Goal: Transaction & Acquisition: Purchase product/service

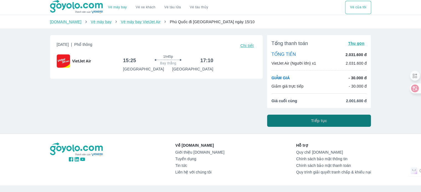
click at [306, 119] on button "Tiếp tục" at bounding box center [319, 121] width 104 height 12
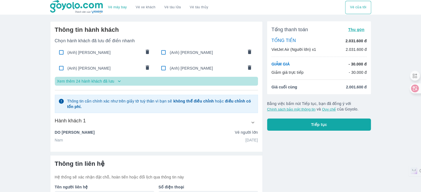
click at [72, 83] on p "Xem thêm 24 hành khách đã lưu" at bounding box center [85, 82] width 57 height 6
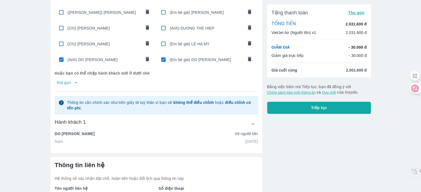
scroll to position [237, 0]
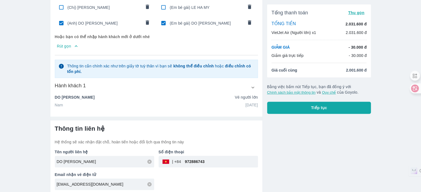
click at [99, 23] on span "(Anh) DO [PERSON_NAME]" at bounding box center [105, 23] width 74 height 6
type input "BAO NGOC"
type input "12/08/2024"
radio input "false"
radio input "true"
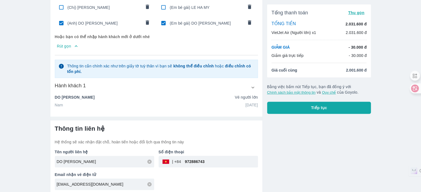
type input "DO BAO NGOC"
checkbox input "false"
click at [97, 24] on div "(Anh) DO [PERSON_NAME]" at bounding box center [105, 23] width 100 height 13
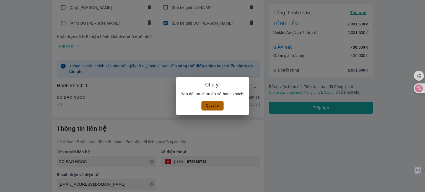
click at [209, 106] on button "Quay lại" at bounding box center [213, 105] width 22 height 9
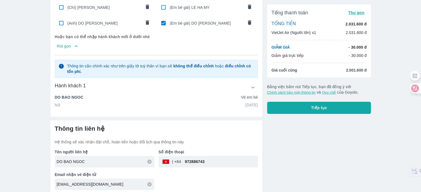
click at [164, 20] on input "checkbox" at bounding box center [163, 23] width 11 height 11
checkbox input "false"
radio input "false"
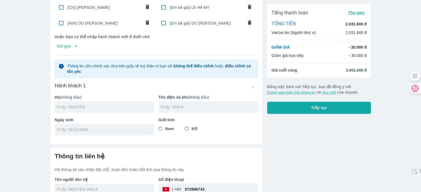
click at [124, 104] on input "text" at bounding box center [105, 107] width 97 height 6
type input "PHAM"
type input "THANH BINH"
click at [109, 128] on input "tel" at bounding box center [103, 130] width 92 height 6
type input "[DATE]"
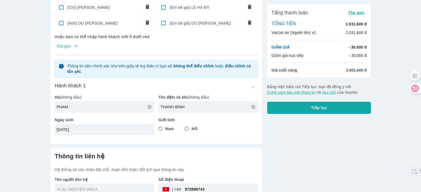
click at [168, 126] on span "Nam" at bounding box center [169, 129] width 9 height 6
click at [166, 126] on input "Nam" at bounding box center [161, 129] width 10 height 10
radio input "true"
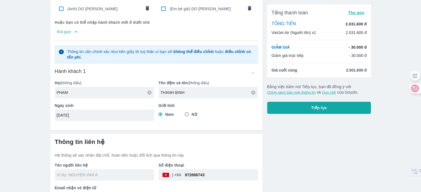
scroll to position [265, 0]
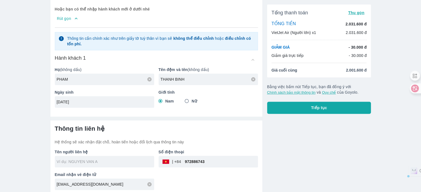
drag, startPoint x: 220, startPoint y: 161, endPoint x: 101, endPoint y: 159, distance: 119.4
click at [101, 159] on div "Tên người liên hệ Số điện thoại ​ 972886743 Email nhận vé điện tử minmin2509@ou…" at bounding box center [154, 167] width 208 height 45
type input "PHAM THANH BINH"
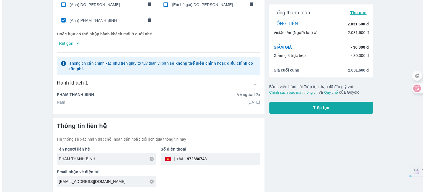
scroll to position [253, 0]
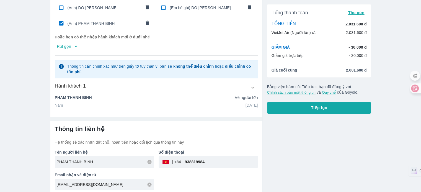
type input "938819984"
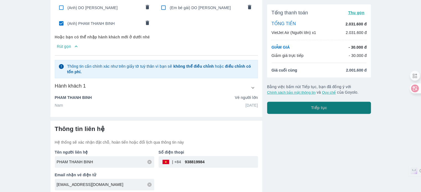
click at [314, 106] on span "Tiếp tục" at bounding box center [319, 108] width 16 height 6
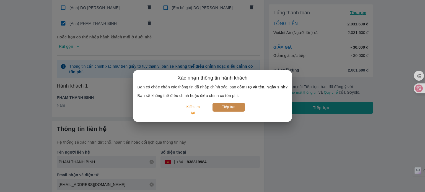
click at [235, 104] on button "Tiếp tục" at bounding box center [229, 107] width 32 height 9
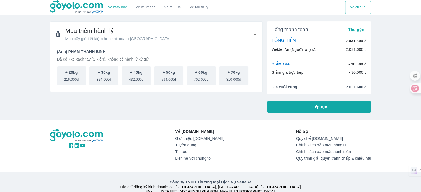
click at [282, 102] on button "Tiếp tục" at bounding box center [319, 107] width 104 height 12
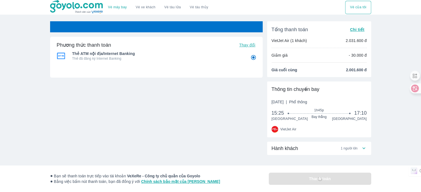
click at [192, 88] on div "Phương thức thanh toán Thay đổi Thẻ ATM nội địa/Internet Banking Thẻ đã đăng ký…" at bounding box center [156, 75] width 213 height 76
radio input "false"
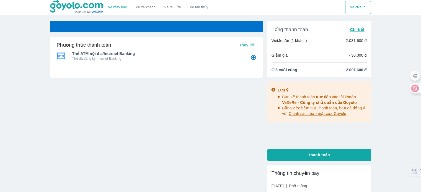
radio input "false"
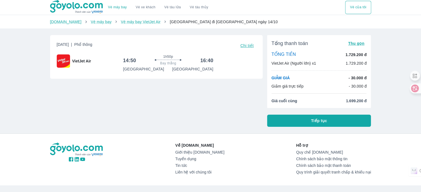
click at [355, 121] on button "Tiếp tục" at bounding box center [319, 121] width 104 height 12
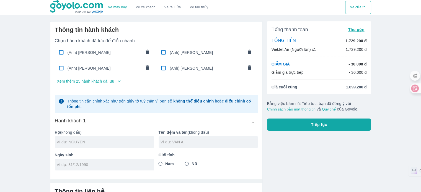
type input "PHAM"
type input "THANH BINH"
type input "[DATE]"
radio input "true"
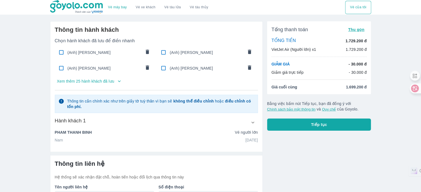
click at [104, 83] on p "Xem thêm 25 hành khách đã lưu" at bounding box center [85, 82] width 57 height 6
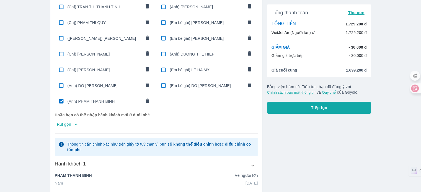
scroll to position [169, 0]
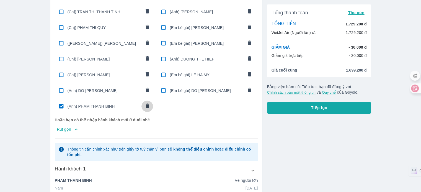
click at [147, 104] on icon "comments" at bounding box center [147, 106] width 3 height 4
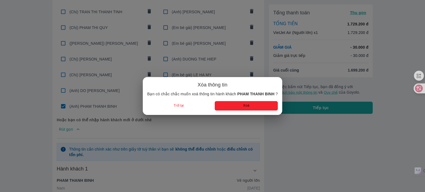
click at [238, 107] on button "Xoá" at bounding box center [246, 105] width 63 height 9
radio input "false"
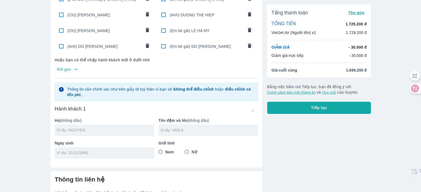
scroll to position [253, 0]
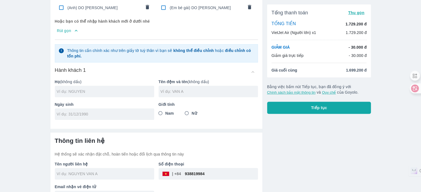
click at [134, 89] on input "text" at bounding box center [105, 92] width 97 height 6
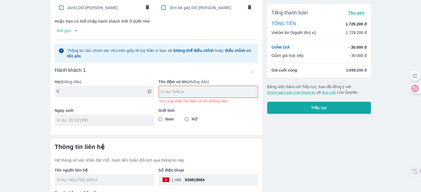
click at [134, 89] on input "V" at bounding box center [105, 92] width 97 height 6
type input "VO"
type input "VAN TRA"
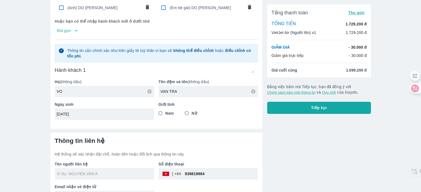
type input "26/09/1972"
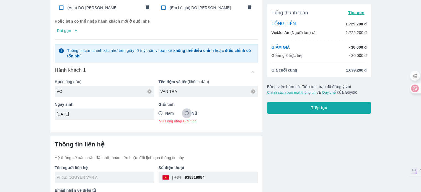
click at [192, 114] on input "Nữ" at bounding box center [187, 114] width 10 height 10
radio input "true"
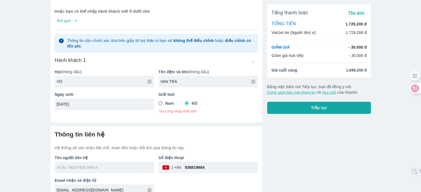
scroll to position [268, 0]
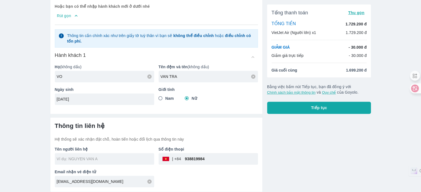
click at [169, 93] on div "Giới tính Nam Nữ" at bounding box center [206, 94] width 104 height 23
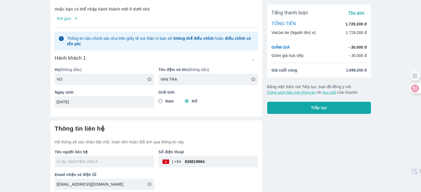
click at [171, 99] on span "Nam" at bounding box center [169, 102] width 9 height 6
click at [166, 99] on input "Nam" at bounding box center [161, 101] width 10 height 10
radio input "true"
drag, startPoint x: 212, startPoint y: 159, endPoint x: 108, endPoint y: 163, distance: 104.2
click at [108, 163] on div "Tên người liên hệ Số điện thoại ​ 938819984 Email nhận vé điện tử minmin2509@ou…" at bounding box center [154, 167] width 208 height 45
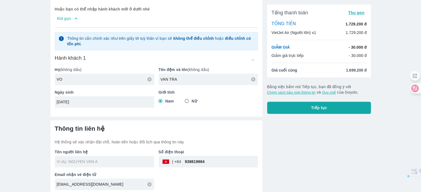
type input "VO VAN TRA"
checkbox input "true"
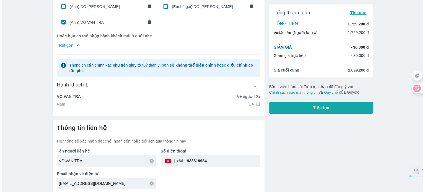
scroll to position [253, 0]
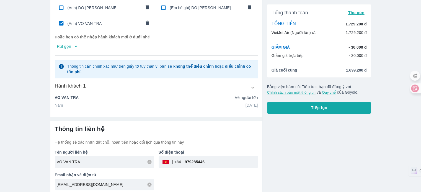
type input "979285446"
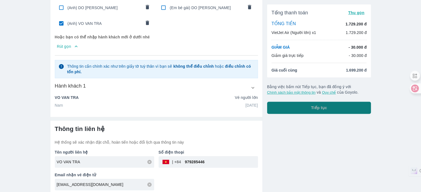
click at [340, 108] on button "Tiếp tục" at bounding box center [319, 108] width 104 height 12
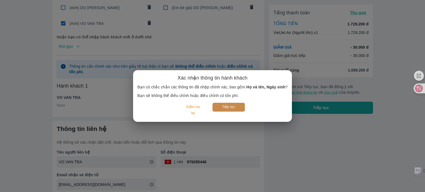
click at [235, 109] on button "Tiếp tục" at bounding box center [229, 107] width 32 height 9
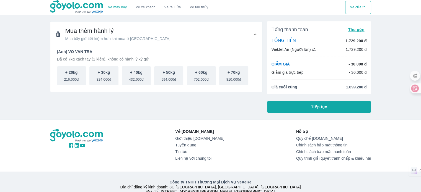
click at [330, 110] on button "Tiếp tục" at bounding box center [319, 107] width 104 height 12
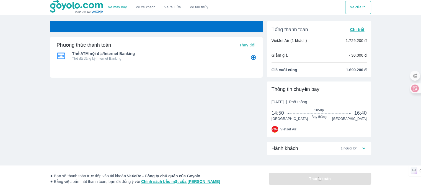
radio input "false"
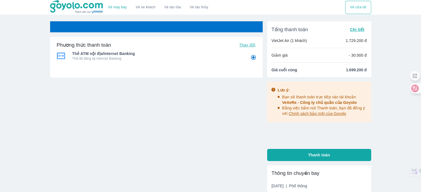
radio input "false"
click at [204, 97] on div "Phương thức thanh toán Thay đổi Thẻ ATM nội địa/Internet Banking Thẻ đã đăng ký…" at bounding box center [156, 75] width 213 height 76
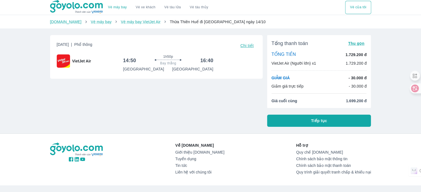
drag, startPoint x: 0, startPoint y: 0, endPoint x: 295, endPoint y: 120, distance: 318.2
click at [295, 120] on button "Tiếp tục" at bounding box center [319, 121] width 104 height 12
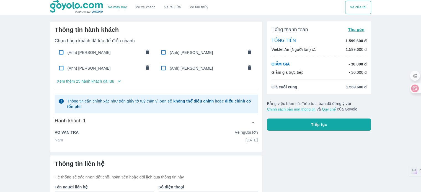
click at [88, 82] on p "Xem thêm 25 hành khách đã lưu" at bounding box center [85, 82] width 57 height 6
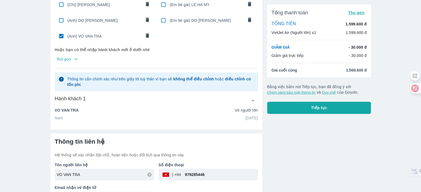
scroll to position [249, 0]
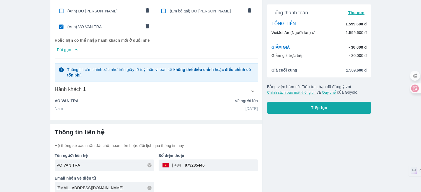
click at [102, 24] on span "(Anh) VO VAN TRA" at bounding box center [105, 27] width 74 height 6
radio input "false"
checkbox input "false"
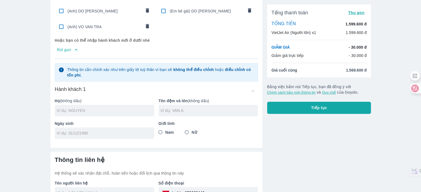
click at [130, 108] on input "text" at bounding box center [105, 111] width 97 height 6
type input "VIEN"
type input "LIEU"
type input "[DATE]"
click at [165, 133] on input "Nam" at bounding box center [161, 133] width 10 height 10
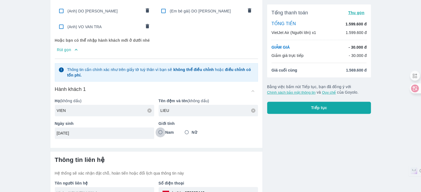
radio input "true"
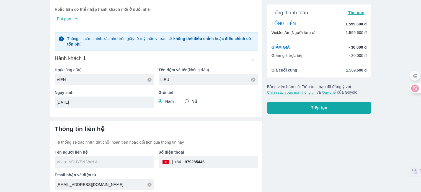
click at [137, 163] on div at bounding box center [104, 162] width 99 height 12
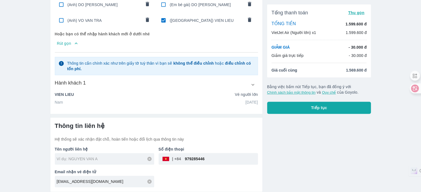
type input "VIEN"
type input "VIEN LIEU"
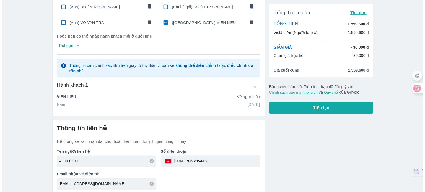
scroll to position [253, 0]
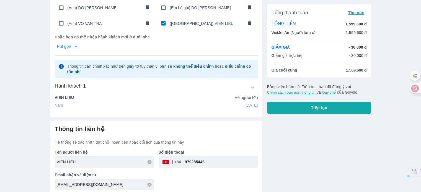
drag, startPoint x: 224, startPoint y: 160, endPoint x: 131, endPoint y: 153, distance: 93.3
click at [131, 153] on div "Tên người liên hệ VIEN LIEU Số điện thoại ​ 979285446 Email nhận vé điện tử min…" at bounding box center [154, 167] width 208 height 45
type input "938819984"
click at [313, 112] on button "Tiếp tục" at bounding box center [319, 108] width 104 height 12
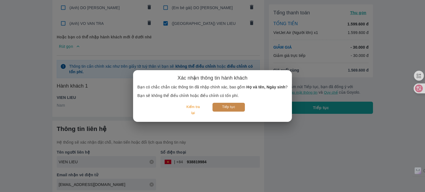
click at [233, 109] on button "Tiếp tục" at bounding box center [229, 107] width 32 height 9
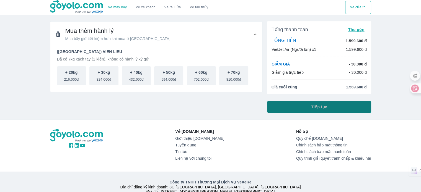
click at [288, 107] on button "Tiếp tục" at bounding box center [319, 107] width 104 height 12
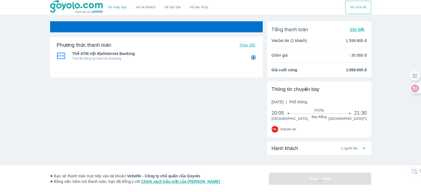
radio input "false"
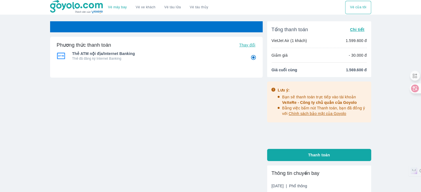
radio input "false"
click at [183, 187] on div "Vé sẽ tự động hủy trong 24 : 56 Phương thức thanh toán Thay đổi Thẻ ATM nội địa…" at bounding box center [156, 152] width 213 height 263
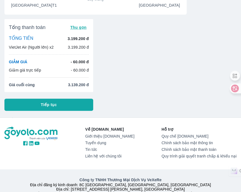
scroll to position [83, 0]
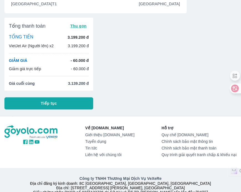
click at [62, 102] on button "Tiếp tục" at bounding box center [48, 103] width 89 height 12
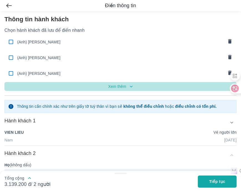
click at [116, 87] on p "Xem thêm" at bounding box center [117, 87] width 18 height 6
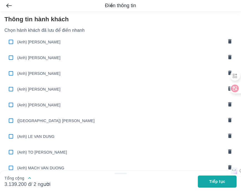
click at [11, 56] on input "checkbox" at bounding box center [11, 57] width 11 height 11
checkbox input "true"
type input "[PERSON_NAME]"
type input "VAN SON"
type input "[DATE]"
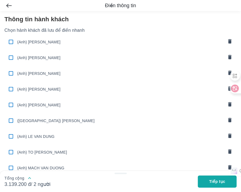
radio input "true"
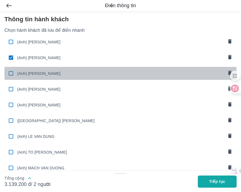
click at [8, 76] on input "checkbox" at bounding box center [11, 73] width 11 height 11
checkbox input "false"
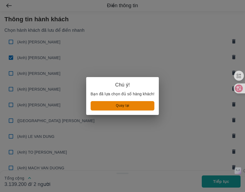
click at [127, 107] on button "Quay lại" at bounding box center [123, 105] width 64 height 9
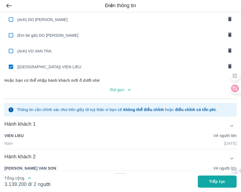
scroll to position [391, 0]
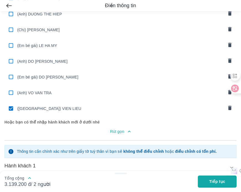
click at [33, 106] on span "([GEOGRAPHIC_DATA]) VIEN LIEU" at bounding box center [120, 109] width 206 height 6
type input "[PERSON_NAME]"
type input "VAN SON"
type input "[DATE]"
radio input "false"
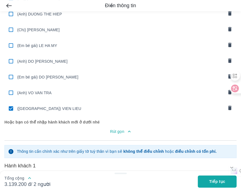
type input "[PERSON_NAME]"
checkbox input "false"
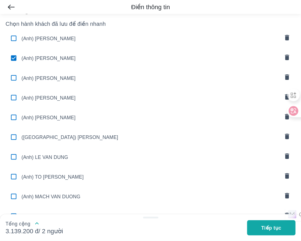
scroll to position [0, 0]
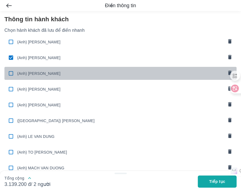
click at [11, 72] on input "checkbox" at bounding box center [11, 73] width 11 height 11
checkbox input "true"
type input "[PERSON_NAME]"
type input "VAN [PERSON_NAME]"
type input "[DATE]"
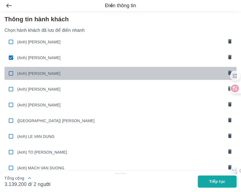
radio input "true"
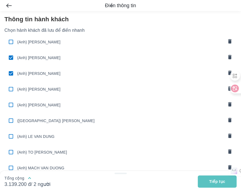
click at [219, 185] on button "Tiếp tục" at bounding box center [216, 182] width 39 height 12
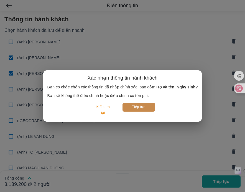
click at [145, 109] on button "Tiếp tục" at bounding box center [138, 107] width 32 height 9
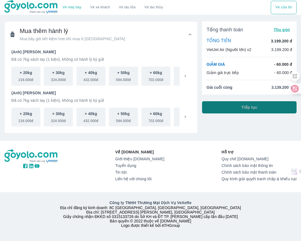
click at [240, 109] on button "Tiếp tục" at bounding box center [249, 107] width 94 height 12
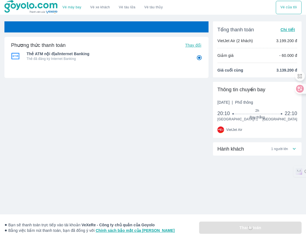
radio input "false"
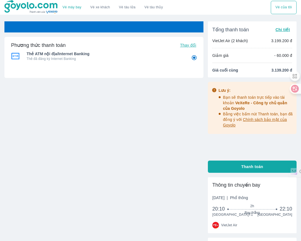
radio input "false"
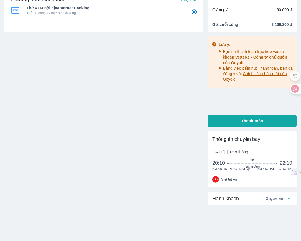
scroll to position [59, 0]
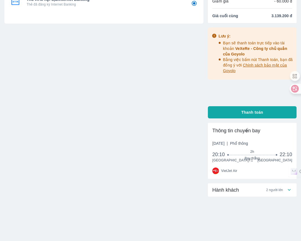
click at [240, 191] on div "Hành khách 2 người lớn" at bounding box center [249, 189] width 74 height 7
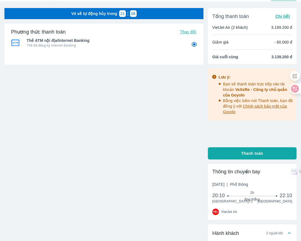
scroll to position [0, 0]
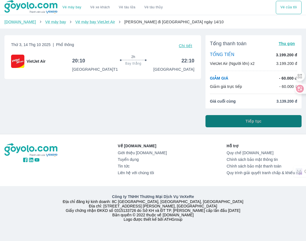
click at [276, 121] on button "Tiếp tục" at bounding box center [253, 121] width 96 height 12
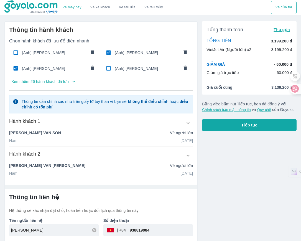
drag, startPoint x: 12, startPoint y: 67, endPoint x: 25, endPoint y: 66, distance: 13.3
click at [12, 67] on input "checkbox" at bounding box center [15, 68] width 11 height 11
checkbox input "false"
radio input "false"
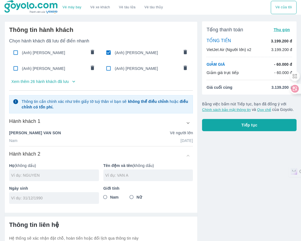
click at [89, 50] on icon "comments" at bounding box center [92, 52] width 6 height 6
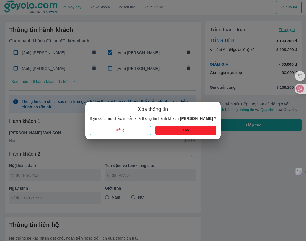
click at [126, 129] on button "Trở lại" at bounding box center [120, 129] width 61 height 9
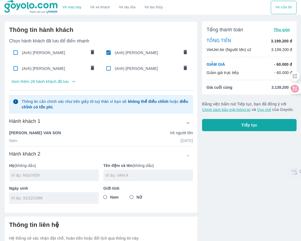
click at [106, 51] on input "checkbox" at bounding box center [108, 52] width 11 height 11
checkbox input "false"
radio input "false"
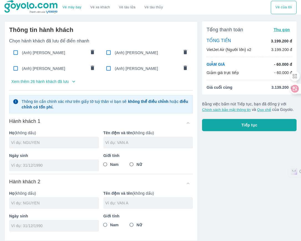
click at [109, 66] on input "checkbox" at bounding box center [108, 68] width 11 height 11
checkbox input "true"
type input "[PERSON_NAME]"
type input "VAN THUC"
type input "03/03/1975"
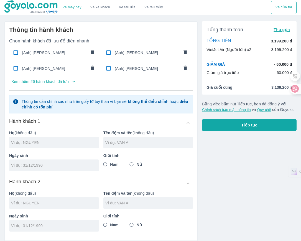
radio input "true"
type input "NGUYEN VAN THUC"
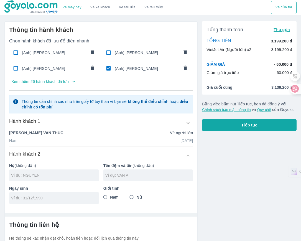
click at [71, 79] on icon "button" at bounding box center [74, 82] width 6 height 6
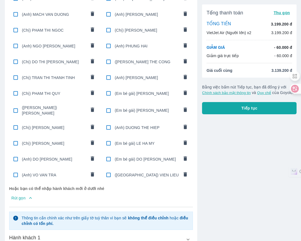
scroll to position [208, 0]
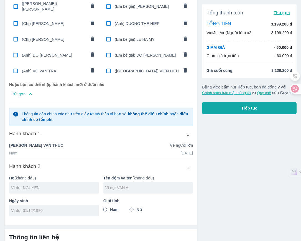
click at [56, 185] on input "text" at bounding box center [55, 188] width 88 height 6
type input "NGUYEN"
type input "V"
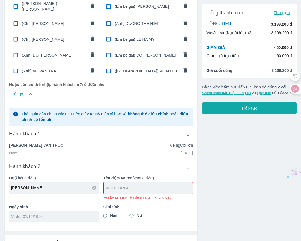
drag, startPoint x: 56, startPoint y: 180, endPoint x: -6, endPoint y: 188, distance: 62.6
type input "HOANG"
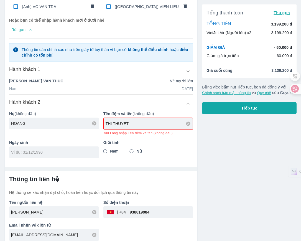
type input "THI THUYET"
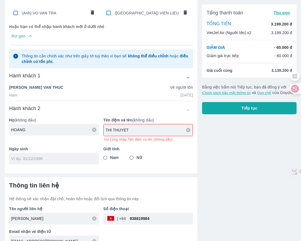
click at [173, 146] on p "Giới tính" at bounding box center [148, 149] width 90 height 6
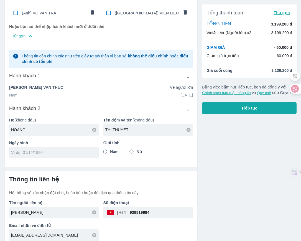
click at [78, 150] on input "tel" at bounding box center [52, 153] width 82 height 6
type input "05/11/1994"
click at [132, 148] on input "Nữ" at bounding box center [132, 152] width 10 height 10
radio input "true"
drag, startPoint x: 179, startPoint y: 204, endPoint x: 63, endPoint y: 213, distance: 116.6
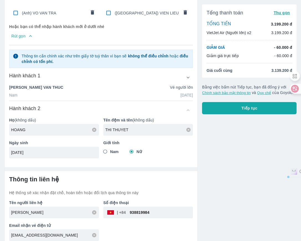
click at [63, 213] on div "Tên người liên hệ NGUYEN VAN THUC Số điện thoại ​ 938819984 Email nhận vé điện …" at bounding box center [99, 217] width 188 height 45
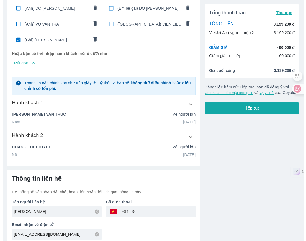
scroll to position [254, 0]
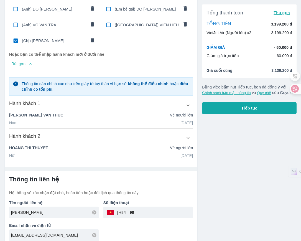
type input "9"
type input "972886743"
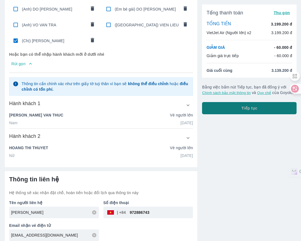
click at [267, 109] on button "Tiếp tục" at bounding box center [249, 108] width 94 height 12
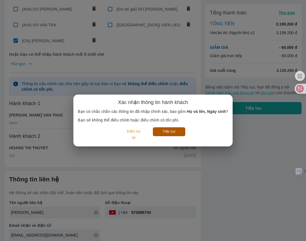
click at [177, 134] on button "Tiếp tục" at bounding box center [169, 131] width 32 height 9
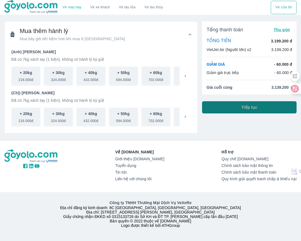
click at [242, 104] on span "Tiếp tục" at bounding box center [249, 107] width 16 height 6
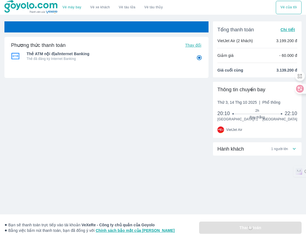
radio input "false"
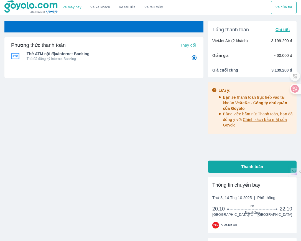
radio input "false"
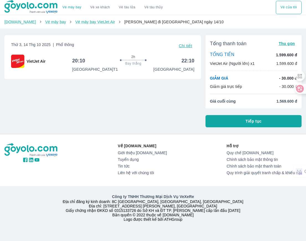
click at [228, 119] on button "Tiếp tục" at bounding box center [253, 121] width 96 height 12
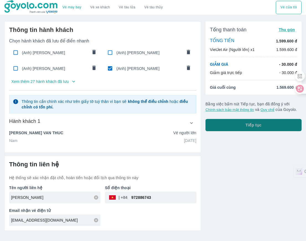
click at [238, 119] on button "Tiếp tục" at bounding box center [253, 125] width 96 height 12
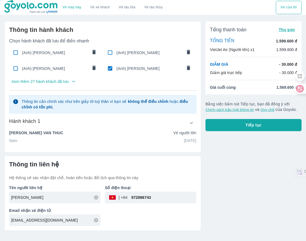
click at [281, 3] on button "Vé của tôi" at bounding box center [289, 7] width 26 height 13
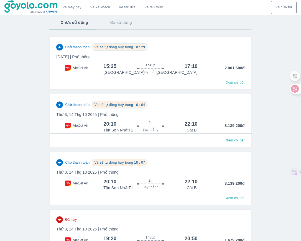
click at [115, 19] on button "Đã sử dụng" at bounding box center [121, 22] width 44 height 14
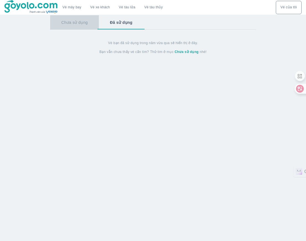
click at [80, 22] on button "Chưa sử dụng" at bounding box center [74, 22] width 49 height 14
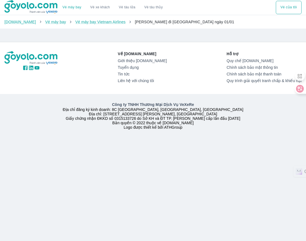
click at [43, 6] on img at bounding box center [31, 7] width 54 height 14
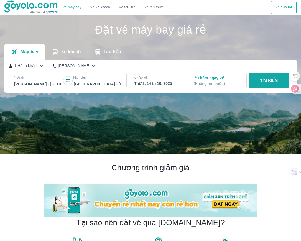
click at [264, 83] on p "TÌM KIẾM" at bounding box center [269, 81] width 18 height 6
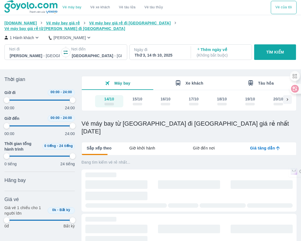
type input "97.9166666666667"
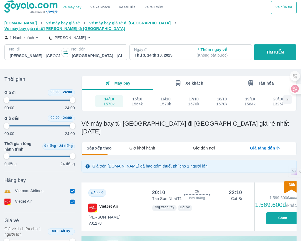
type input "97.9166666666667"
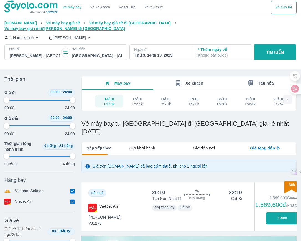
type input "97.9166666666667"
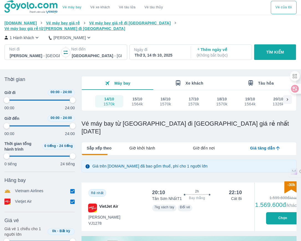
type input "97.9166666666667"
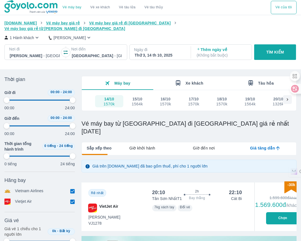
type input "97.9166666666667"
click at [278, 212] on button "Chọn" at bounding box center [282, 218] width 33 height 12
type input "97.9166666666667"
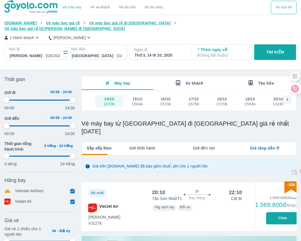
type input "97.9166666666667"
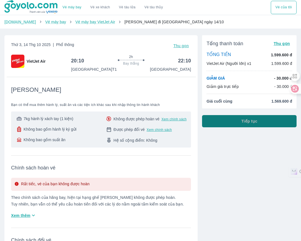
click at [236, 120] on button "Tiếp tục" at bounding box center [249, 121] width 94 height 12
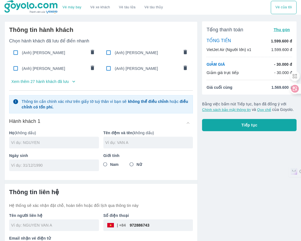
click at [69, 141] on input "text" at bounding box center [55, 143] width 88 height 6
type input "NGUYEN"
type input "VAN OANH"
click at [45, 166] on input "tel" at bounding box center [52, 165] width 82 height 6
type input "22/06/1988"
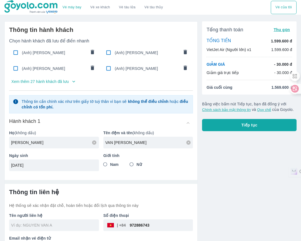
click at [115, 164] on span "Nam" at bounding box center [114, 164] width 9 height 6
click at [110, 164] on input "Nam" at bounding box center [105, 164] width 10 height 10
radio input "true"
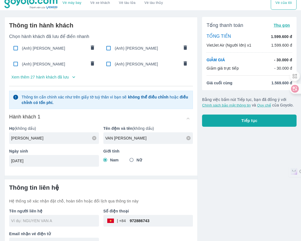
scroll to position [18, 0]
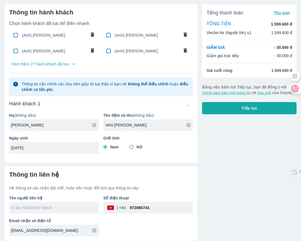
click at [220, 129] on div "Tổng thanh toán Thu gọn TỔNG TIỀN 1.599.600 đ VietJet Air (Người lớn) x1 1.599.…" at bounding box center [246, 119] width 99 height 241
type input "NGUYEN VAN OANH"
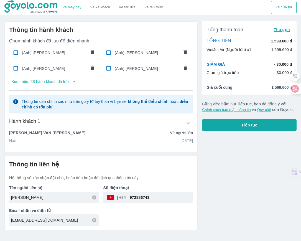
scroll to position [0, 0]
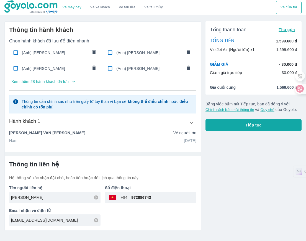
click at [232, 126] on button "Tiếp tục" at bounding box center [253, 125] width 96 height 12
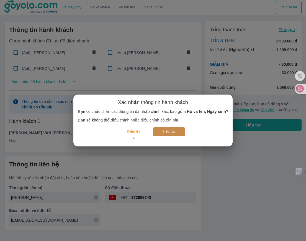
click at [171, 130] on button "Tiếp tục" at bounding box center [169, 131] width 32 height 9
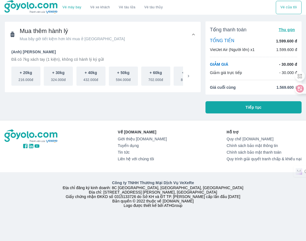
click at [236, 108] on button "Tiếp tục" at bounding box center [253, 107] width 96 height 12
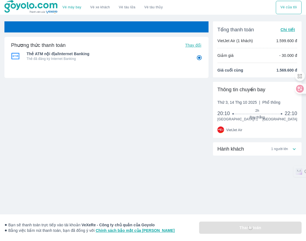
radio input "false"
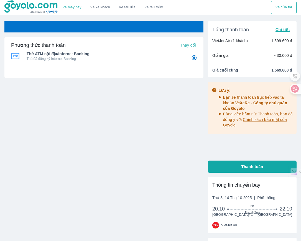
radio input "false"
click at [130, 127] on div "Vé sẽ tự động hủy trong 24 : 53 Phương thức thanh toán Thay đổi Thẻ ATM nội địa…" at bounding box center [103, 94] width 199 height 147
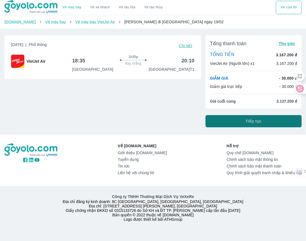
click at [239, 121] on button "Tiếp tục" at bounding box center [253, 121] width 96 height 12
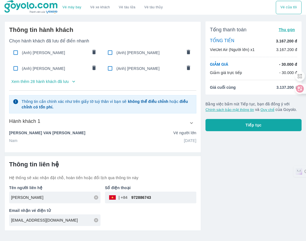
click at [66, 83] on p "Xem thêm 28 hành khách đã lưu" at bounding box center [39, 82] width 57 height 6
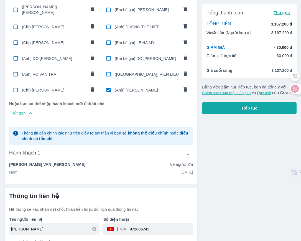
scroll to position [221, 0]
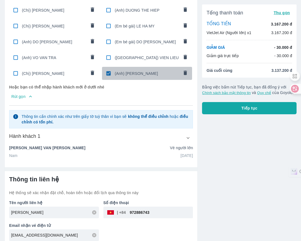
click at [108, 69] on input "checkbox" at bounding box center [108, 73] width 11 height 11
checkbox input "false"
radio input "false"
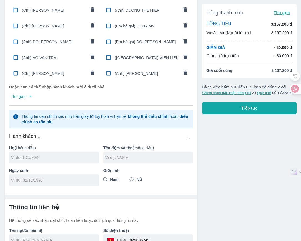
click at [85, 155] on input "text" at bounding box center [55, 158] width 88 height 6
type input "LE"
type input "DUC THUAN"
click at [83, 177] on input "tel" at bounding box center [52, 180] width 82 height 6
type input "[DATE]"
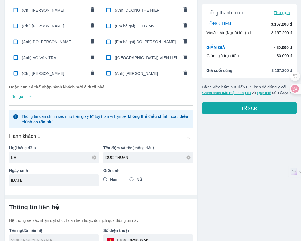
click at [130, 199] on div "Thông tin liên hệ Hệ thống sẽ xác nhận đặt chỗ, hoàn tiền hoặc đổi lịch qua thô…" at bounding box center [101, 236] width 192 height 74
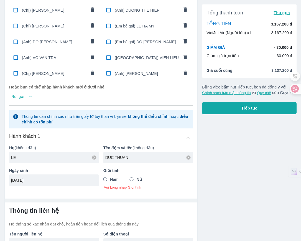
click at [114, 177] on span "Nam" at bounding box center [114, 179] width 9 height 6
click at [110, 177] on input "Nam" at bounding box center [105, 179] width 10 height 10
radio input "true"
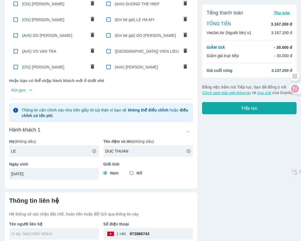
scroll to position [249, 0]
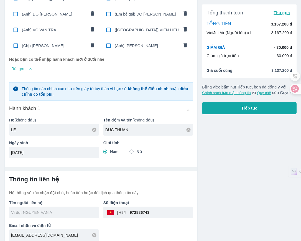
click at [86, 210] on input "text" at bounding box center [55, 212] width 88 height 6
type input "LE DUC THUAN"
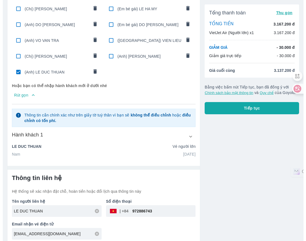
scroll to position [237, 0]
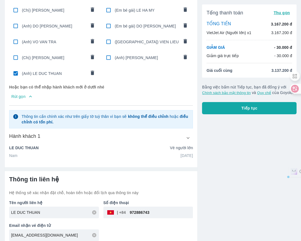
drag, startPoint x: 153, startPoint y: 206, endPoint x: 84, endPoint y: 212, distance: 69.8
click at [84, 212] on div "Tên người liên hệ LE DUC THUAN Số điện thoại ​ 972886743 Email nhận vé điện tử …" at bounding box center [99, 217] width 188 height 45
type input "392945123"
click at [278, 110] on button "Tiếp tục" at bounding box center [249, 108] width 94 height 12
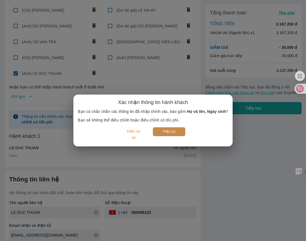
click at [177, 132] on button "Tiếp tục" at bounding box center [169, 131] width 32 height 9
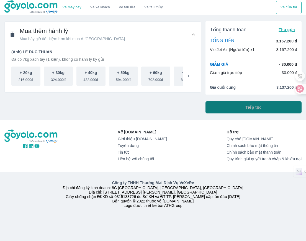
click at [257, 102] on button "Tiếp tục" at bounding box center [253, 107] width 96 height 12
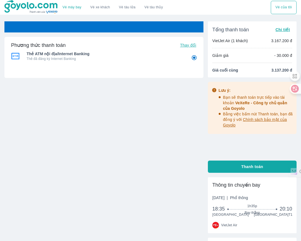
radio input "false"
click at [136, 158] on div "Vé sẽ tự động hủy trong 00 : 00 Phương thức thanh toán Thay đổi Thẻ ATM nội địa…" at bounding box center [103, 94] width 199 height 147
click at [88, 154] on div "Vé sẽ tự động hủy trong 59 : 48 Phương thức thanh toán Thay đổi Thẻ ATM nội địa…" at bounding box center [103, 94] width 199 height 147
click at [138, 130] on div "Vé sẽ tự động hủy trong 59 : 45 Phương thức thanh toán Thay đổi Thẻ ATM nội địa…" at bounding box center [103, 94] width 199 height 147
click at [286, 29] on span "Chi tiết" at bounding box center [282, 29] width 14 height 4
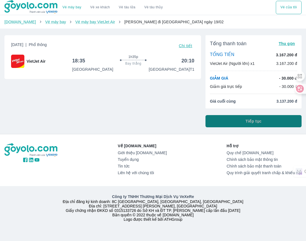
click at [236, 122] on button "Tiếp tục" at bounding box center [253, 121] width 96 height 12
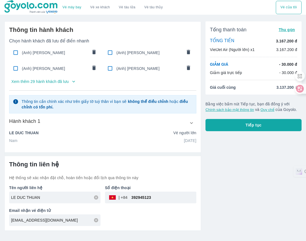
click at [71, 80] on icon "button" at bounding box center [74, 82] width 6 height 6
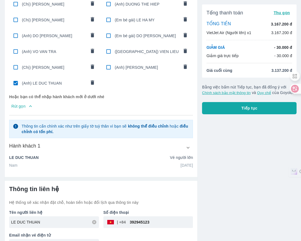
scroll to position [237, 0]
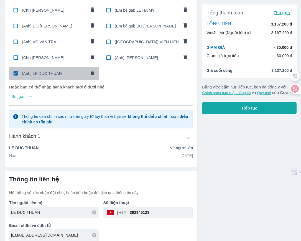
click at [47, 71] on span "(Anh) LE DUC THUAN" at bounding box center [54, 74] width 64 height 6
radio input "false"
checkbox input "false"
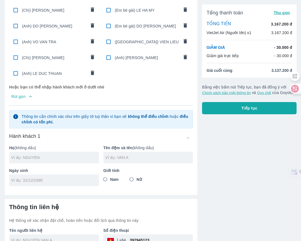
drag, startPoint x: 56, startPoint y: 154, endPoint x: 49, endPoint y: 159, distance: 8.4
click at [56, 155] on input "text" at bounding box center [55, 158] width 88 height 6
type input "NGO"
type input "THI LUOT"
type input "[DATE]"
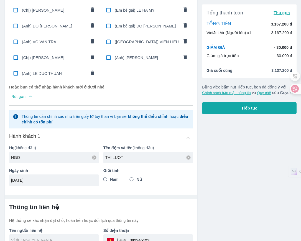
click at [132, 175] on input "Nữ" at bounding box center [132, 179] width 10 height 10
radio input "true"
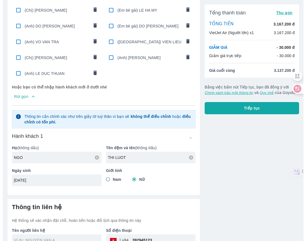
scroll to position [264, 0]
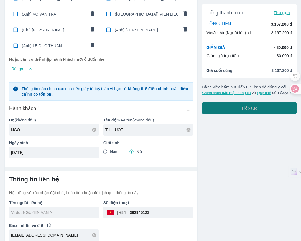
click at [244, 109] on span "Tiếp tục" at bounding box center [249, 108] width 16 height 6
type input "NGO THI LUOT"
checkbox input "true"
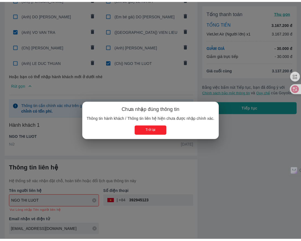
scroll to position [243, 0]
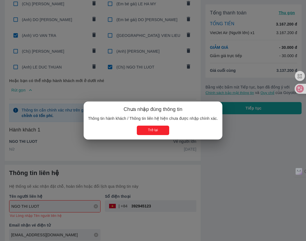
click at [229, 155] on div "Chưa nhập đúng thông tin Thông tin hành khách / Thông tin liên hệ hiện chưa đượ…" at bounding box center [153, 120] width 306 height 241
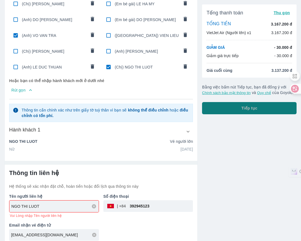
click at [246, 110] on span "Tiếp tục" at bounding box center [249, 108] width 16 height 6
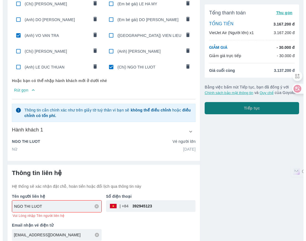
scroll to position [237, 0]
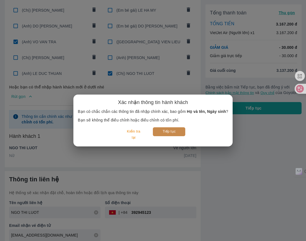
click at [170, 131] on button "Tiếp tục" at bounding box center [169, 131] width 32 height 9
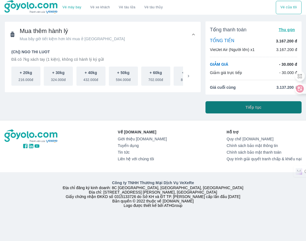
click at [231, 104] on button "Tiếp tục" at bounding box center [253, 107] width 96 height 12
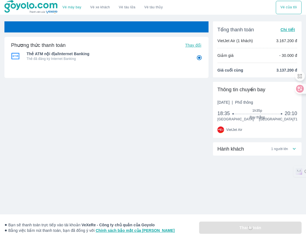
radio input "false"
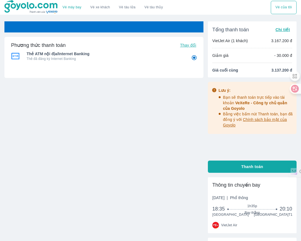
radio input "false"
click at [132, 115] on div "Vé sẽ tự động hủy trong 59 : 47 Phương thức thanh toán Thay đổi Thẻ ATM nội địa…" at bounding box center [103, 94] width 199 height 147
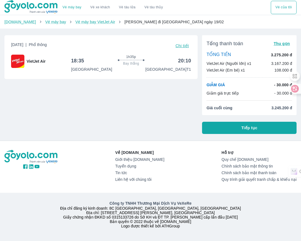
click at [267, 126] on button "Tiếp tục" at bounding box center [249, 128] width 94 height 12
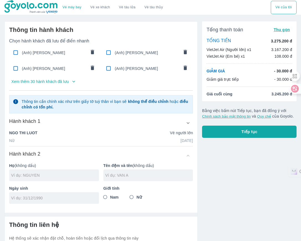
click at [67, 80] on p "Xem thêm 30 hành khách đã lưu" at bounding box center [39, 82] width 57 height 6
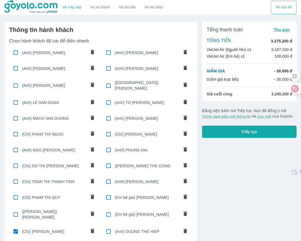
scroll to position [208, 0]
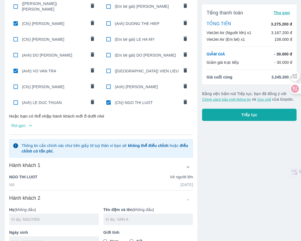
click at [19, 65] on input "checkbox" at bounding box center [15, 70] width 11 height 11
checkbox input "false"
radio input "false"
checkbox input "false"
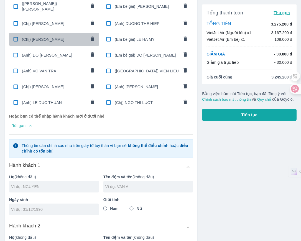
click at [53, 38] on div "(Chị) [PERSON_NAME]" at bounding box center [54, 39] width 90 height 13
type input "[PERSON_NAME]"
type input "THI KIEU VI"
type input "[DATE]"
radio input "true"
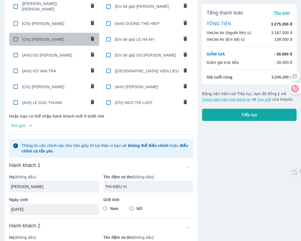
type input "[PERSON_NAME]"
checkbox input "true"
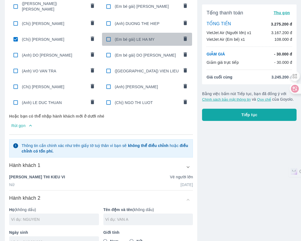
click at [142, 37] on div "(Em bé gái) LE HA MY" at bounding box center [147, 39] width 90 height 13
type input "LE"
type input "HA MY"
type input "[DATE]"
radio input "true"
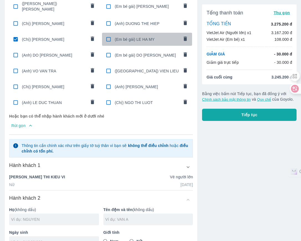
checkbox input "true"
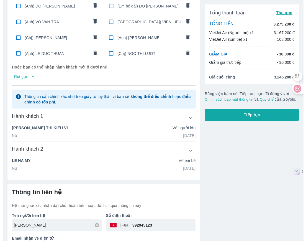
scroll to position [269, 0]
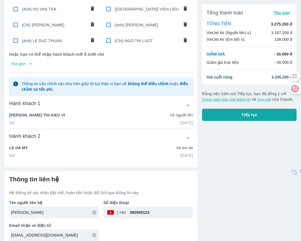
click at [231, 111] on button "Tiếp tục" at bounding box center [249, 115] width 94 height 12
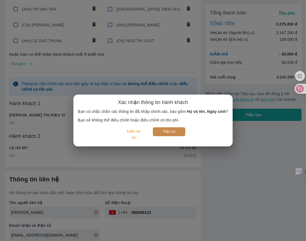
click at [179, 130] on button "Tiếp tục" at bounding box center [169, 131] width 32 height 9
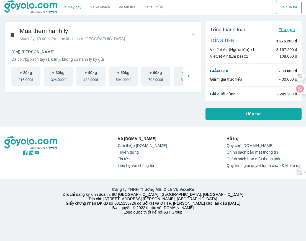
click at [275, 112] on button "Tiếp tục" at bounding box center [253, 114] width 96 height 12
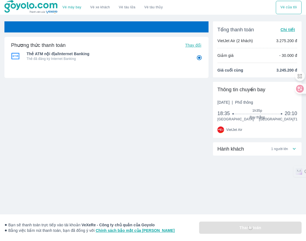
radio input "false"
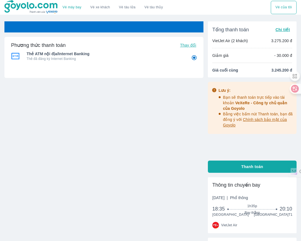
radio input "false"
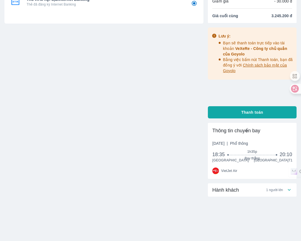
click at [119, 116] on div "Vé sẽ tự động hủy trong 59 : 39 Phương thức thanh toán Thay đổi Thẻ ATM nội địa…" at bounding box center [103, 104] width 199 height 274
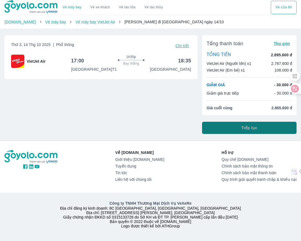
click at [250, 128] on span "Tiếp tục" at bounding box center [249, 128] width 16 height 6
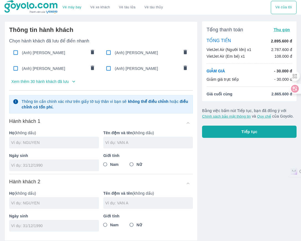
type input "[PERSON_NAME]"
type input "THI KIEU VI"
type input "[DATE]"
radio input "true"
type input "LE"
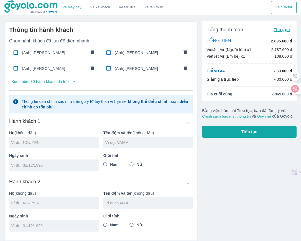
type input "HA MY"
type input "[DATE]"
radio input "true"
type input "[PERSON_NAME]"
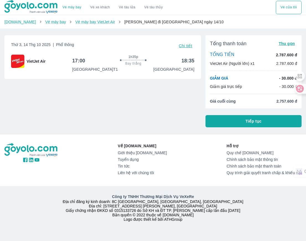
click at [254, 119] on span "Tiếp tục" at bounding box center [254, 121] width 16 height 6
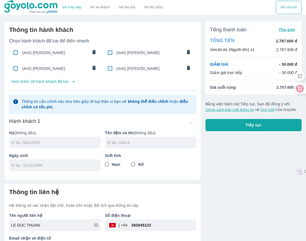
type input "[PERSON_NAME]"
type input "THI KIEU VI"
type input "[DATE]"
radio input "true"
type input "[PERSON_NAME]"
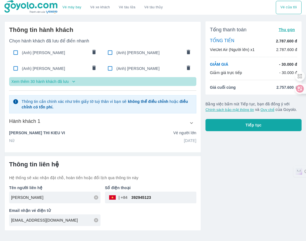
click at [55, 81] on p "Xem thêm 30 hành khách đã lưu" at bounding box center [39, 82] width 57 height 6
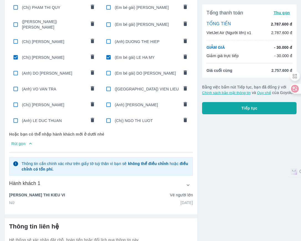
scroll to position [208, 0]
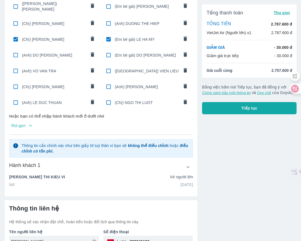
click at [57, 37] on span "(Chị) [PERSON_NAME]" at bounding box center [54, 40] width 64 height 6
type input "LE"
type input "HA MY"
type input "[DATE]"
type input "LE HA MY"
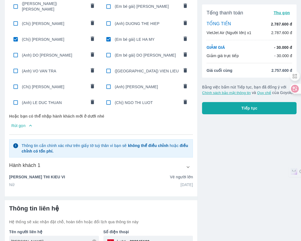
checkbox input "false"
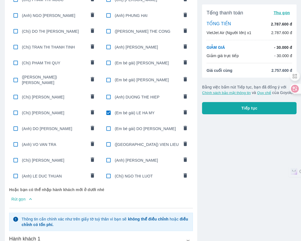
scroll to position [133, 0]
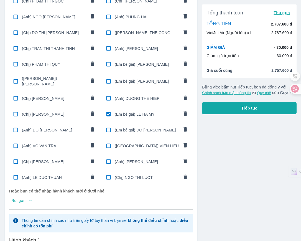
click at [118, 111] on span "(Em bé gái) LE HA MY" at bounding box center [147, 114] width 64 height 6
radio input "false"
checkbox input "false"
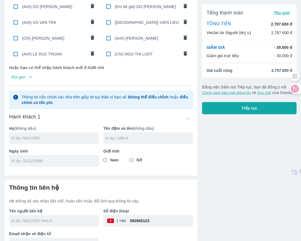
scroll to position [264, 0]
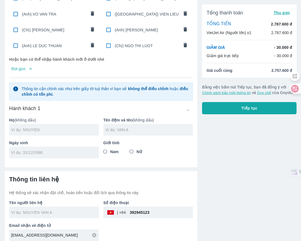
click at [74, 127] on input "text" at bounding box center [55, 130] width 88 height 6
type input "[PERSON_NAME]"
type input "VAN CHIEN"
click at [58, 150] on input "tel" at bounding box center [52, 153] width 82 height 6
type input "[DATE]"
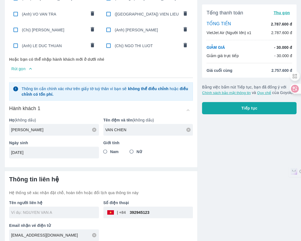
click at [111, 147] on label "Nam" at bounding box center [109, 152] width 18 height 10
click at [110, 147] on input "Nam" at bounding box center [105, 152] width 10 height 10
radio input "true"
drag, startPoint x: 152, startPoint y: 206, endPoint x: 119, endPoint y: 207, distance: 32.4
click at [119, 207] on div "​ 392945123" at bounding box center [148, 212] width 90 height 12
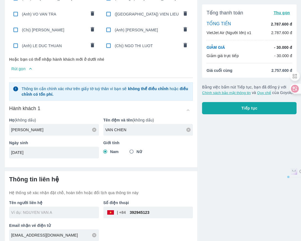
type input "[PERSON_NAME]"
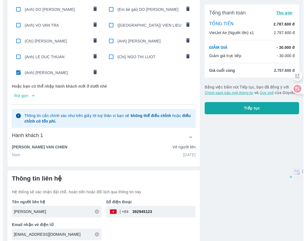
scroll to position [253, 0]
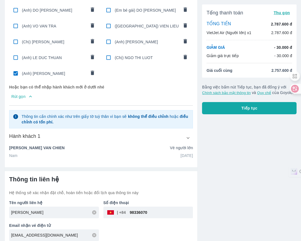
type input "98336070"
click at [243, 109] on span "Tiếp tục" at bounding box center [249, 108] width 16 height 6
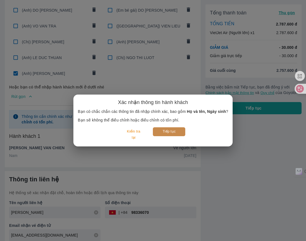
click at [179, 133] on button "Tiếp tục" at bounding box center [169, 131] width 32 height 9
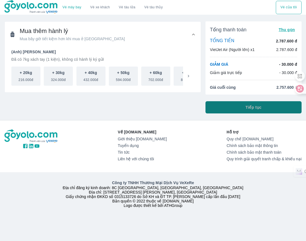
click at [238, 102] on button "Tiếp tục" at bounding box center [253, 107] width 96 height 12
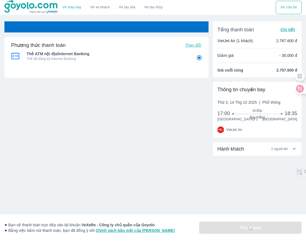
radio input "false"
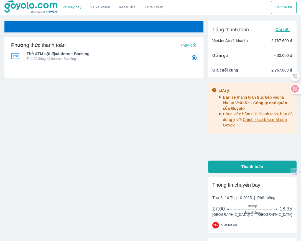
radio input "false"
click at [146, 145] on div "Vé sẽ tự động hủy trong 24 : 58 Phương thức thanh toán Thay đổi Thẻ ATM nội địa…" at bounding box center [103, 94] width 199 height 147
click at [176, 210] on div "Vé sẽ tự động hủy trong 24 : 56 Phương thức thanh toán Thay đổi Thẻ ATM nội địa…" at bounding box center [103, 158] width 199 height 274
